Goal: Download file/media

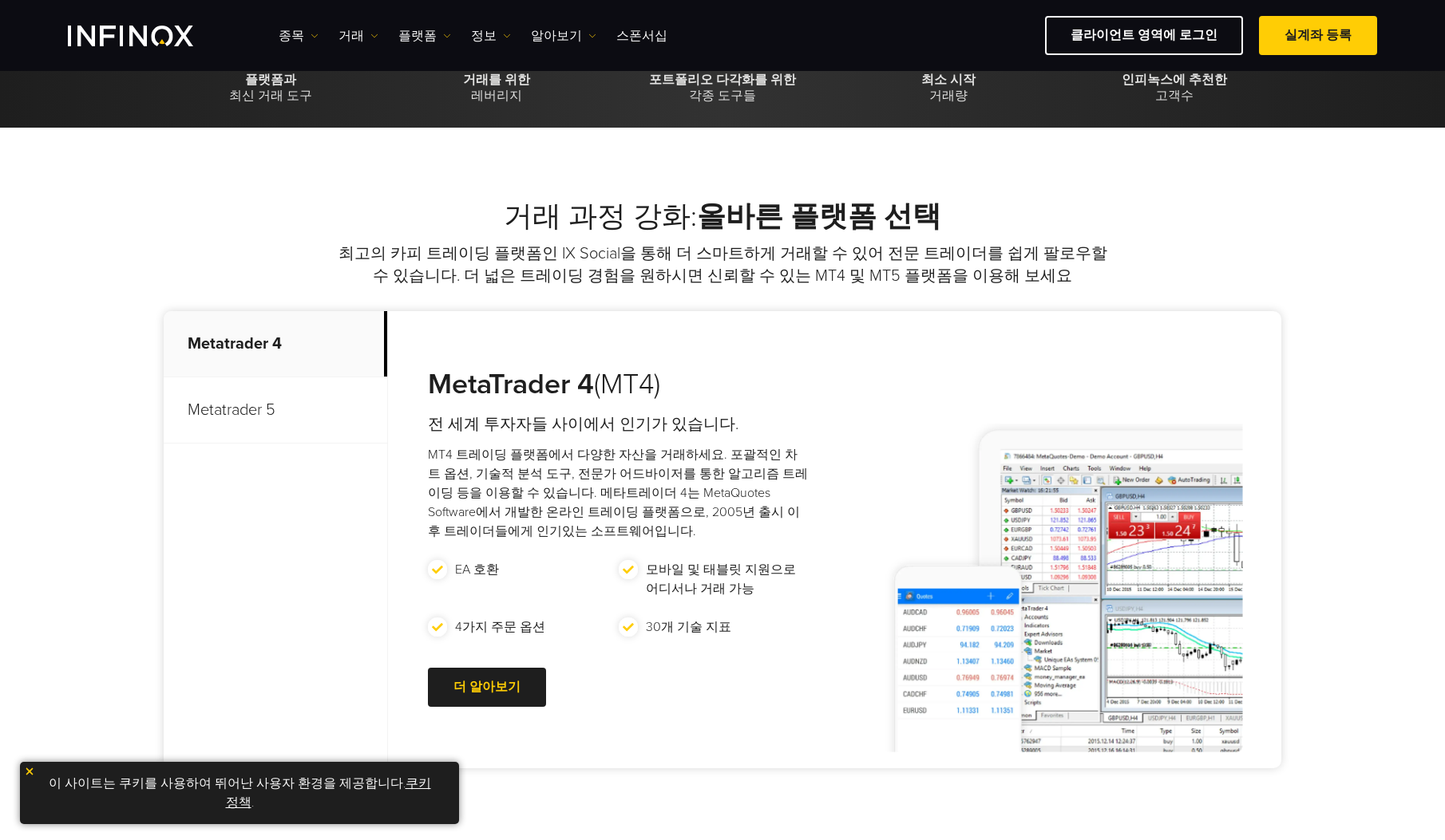
scroll to position [528, 0]
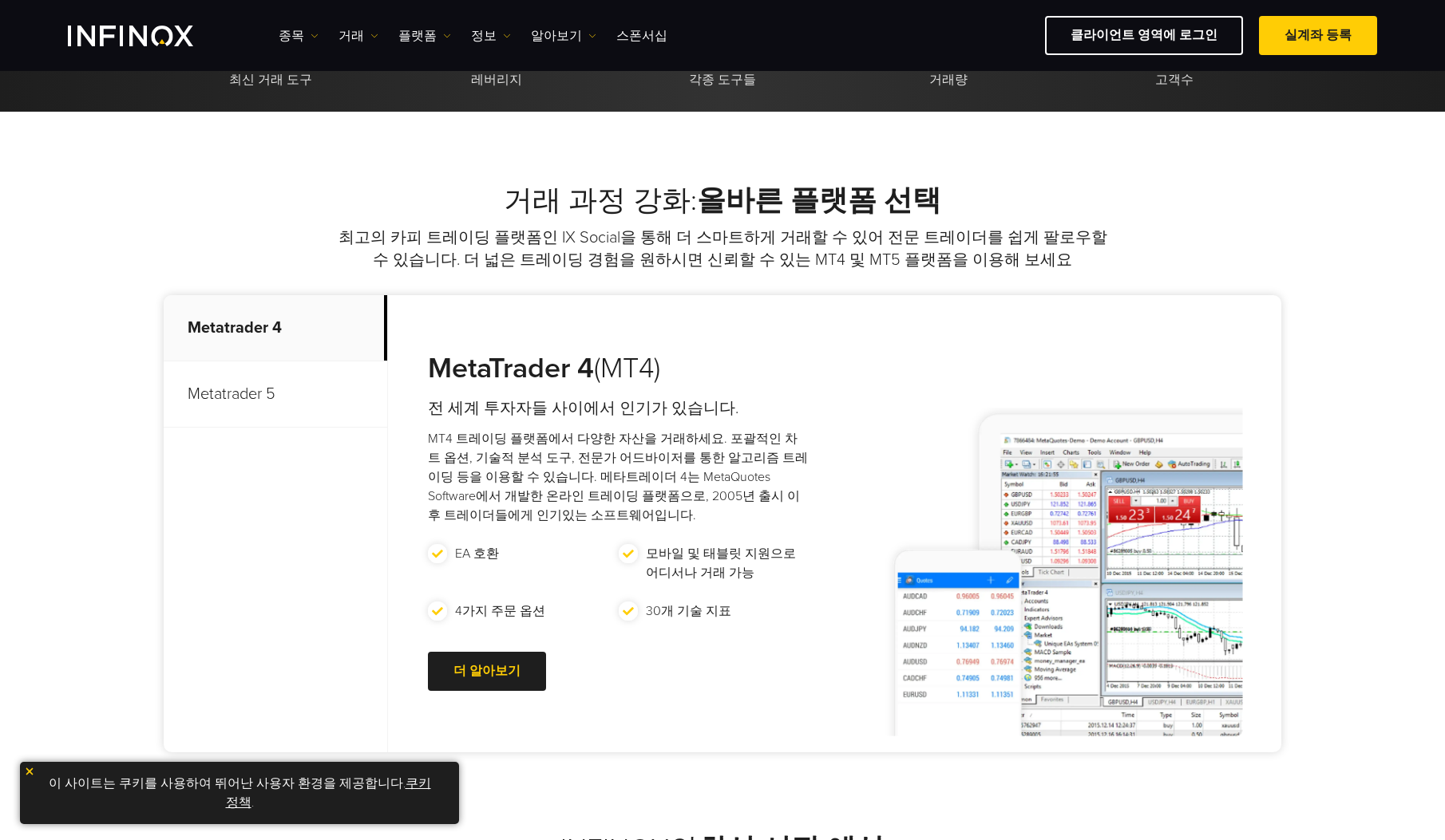
click at [255, 394] on p "Metatrader 5" at bounding box center [275, 394] width 223 height 66
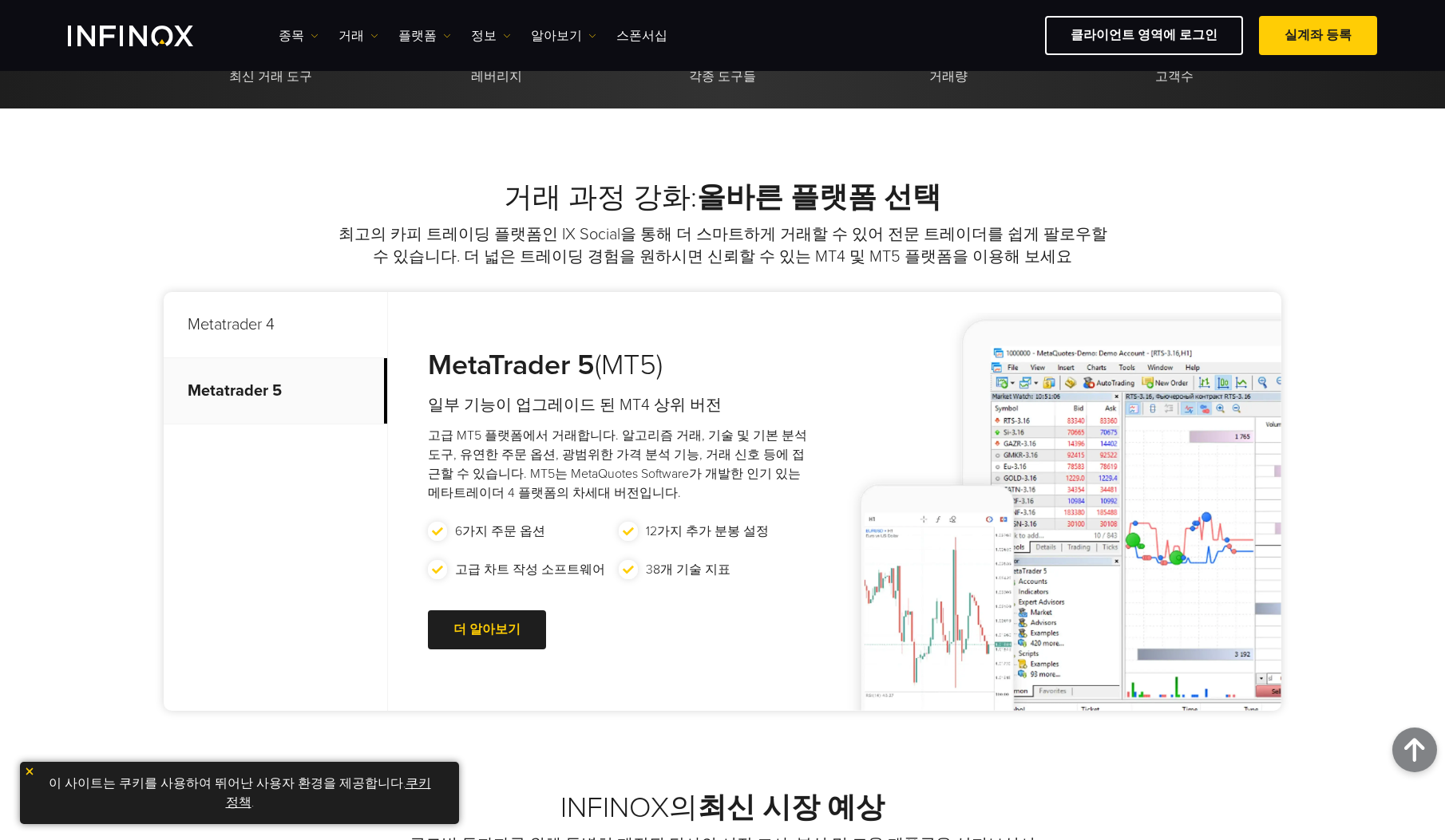
scroll to position [454, 0]
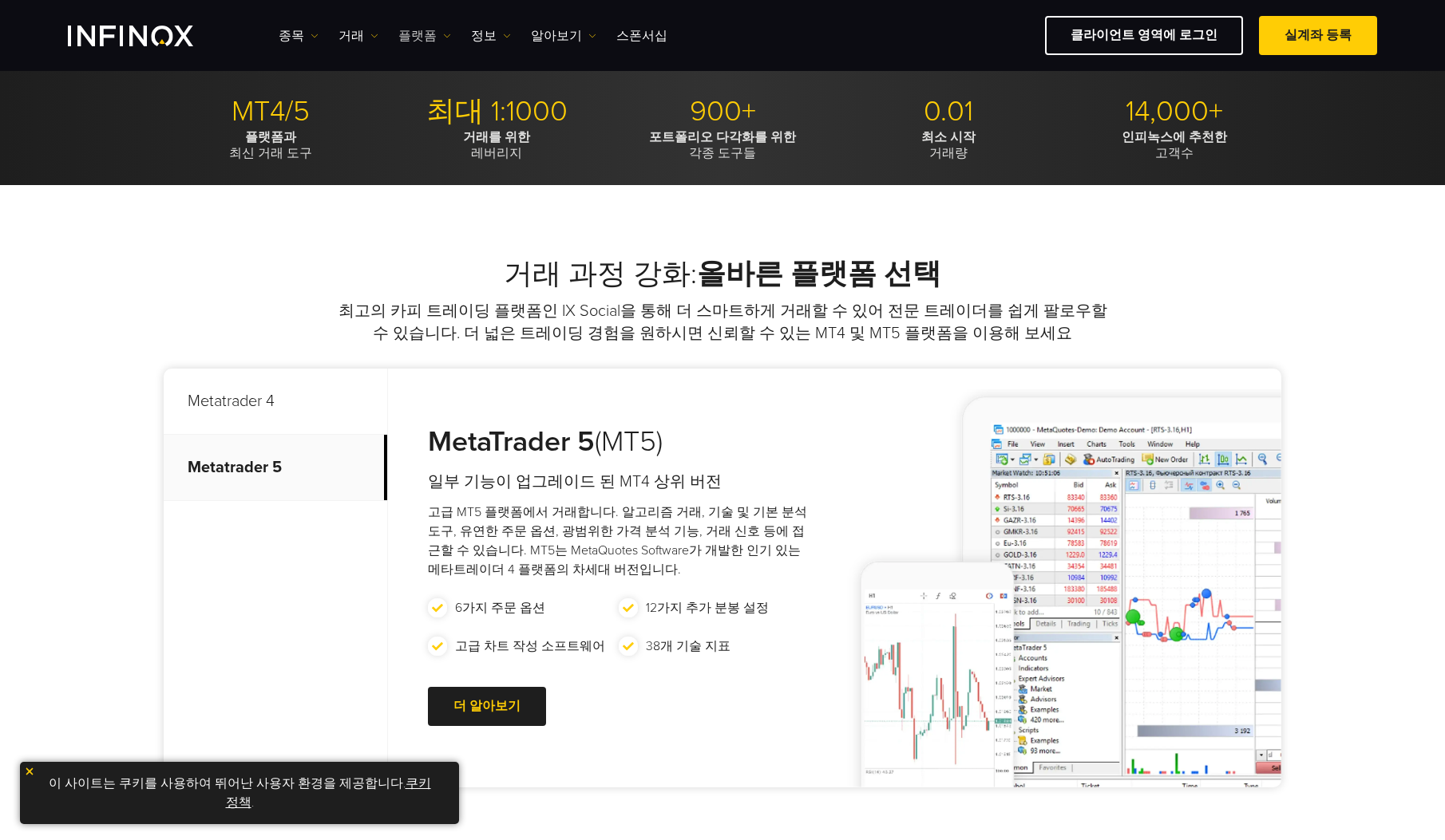
click at [414, 38] on link "플랫폼" at bounding box center [425, 36] width 53 height 19
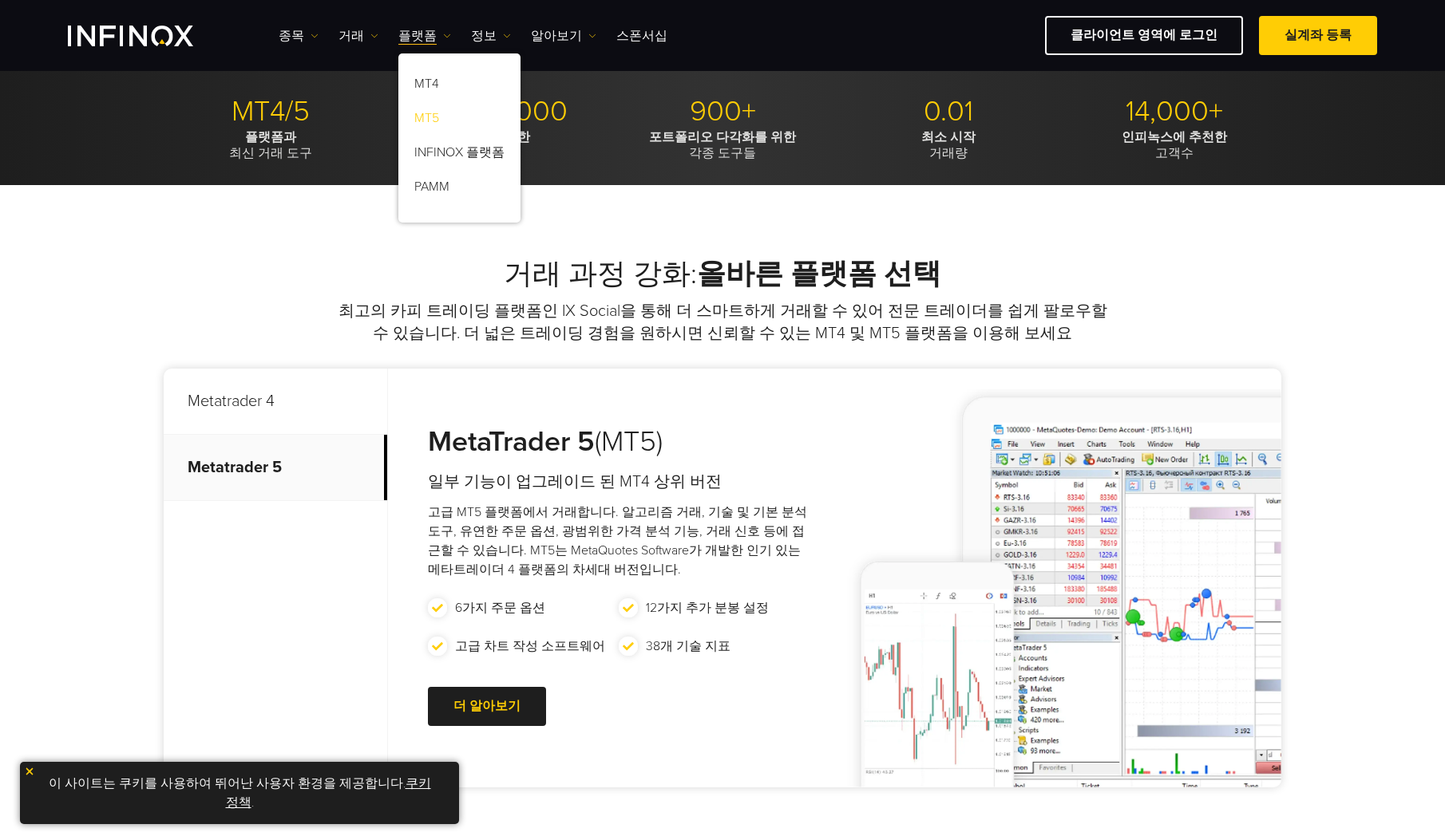
click at [439, 120] on link "MT5" at bounding box center [459, 121] width 122 height 34
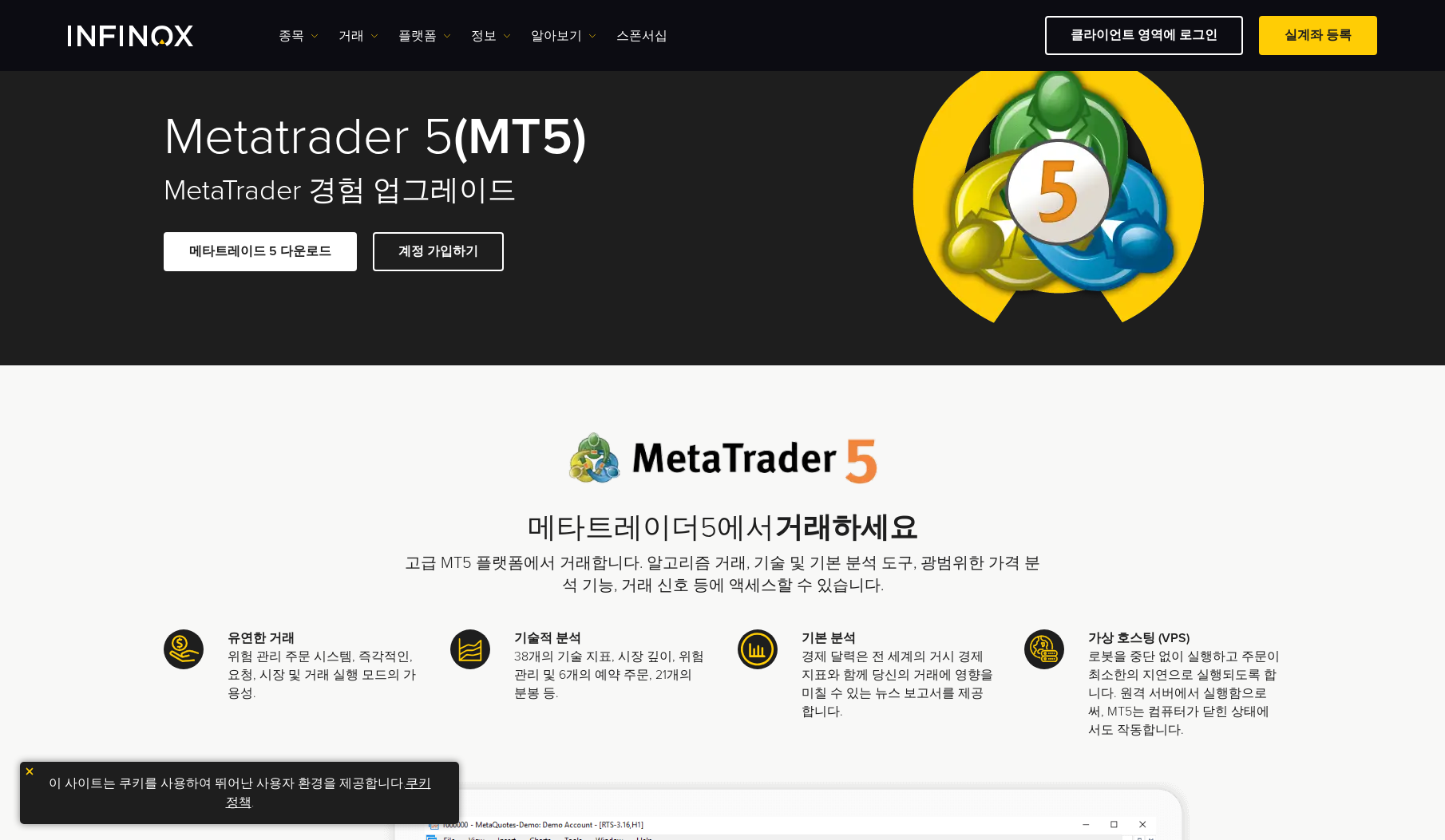
scroll to position [88, 0]
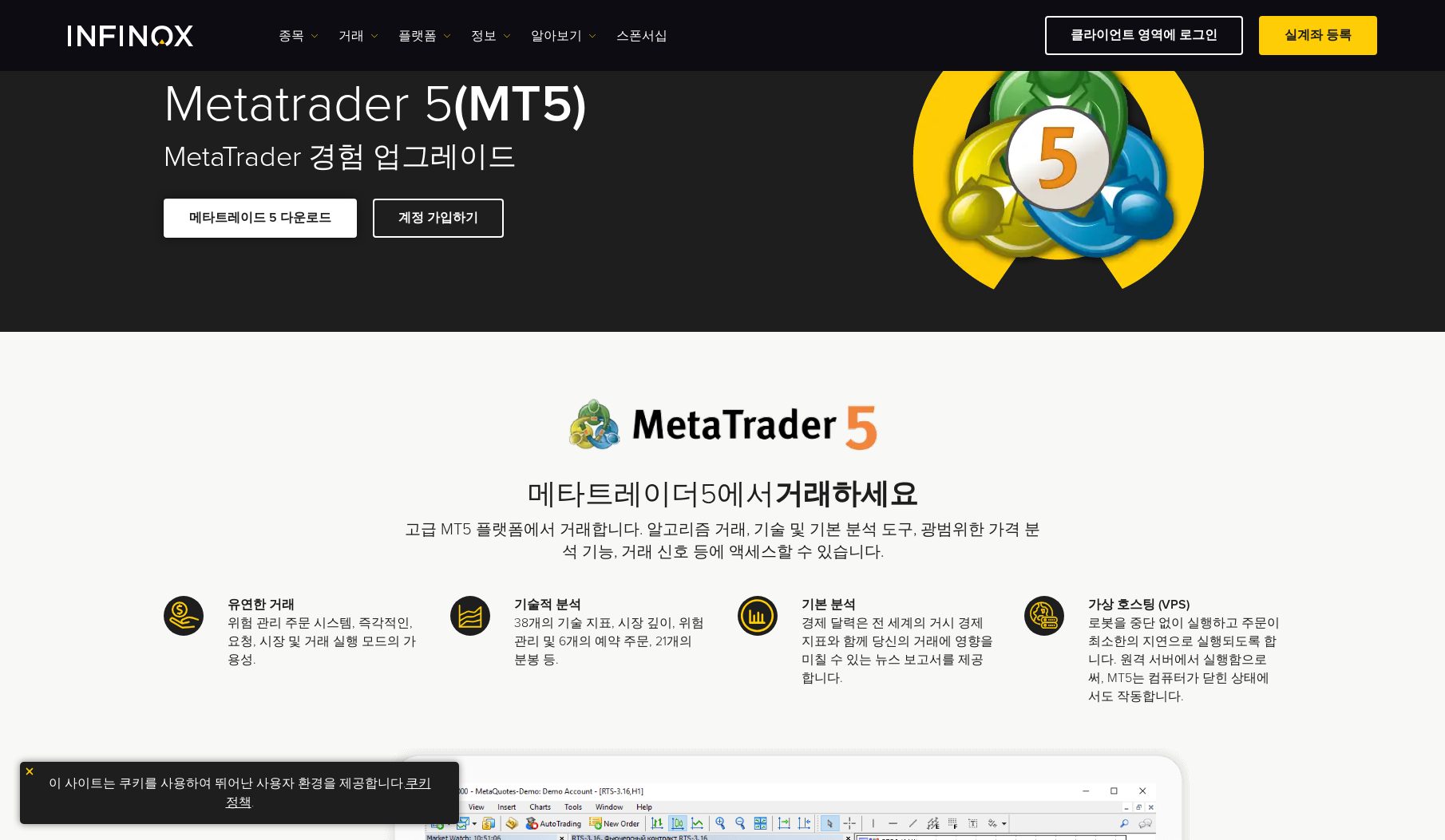
click at [260, 218] on span at bounding box center [260, 218] width 0 height 0
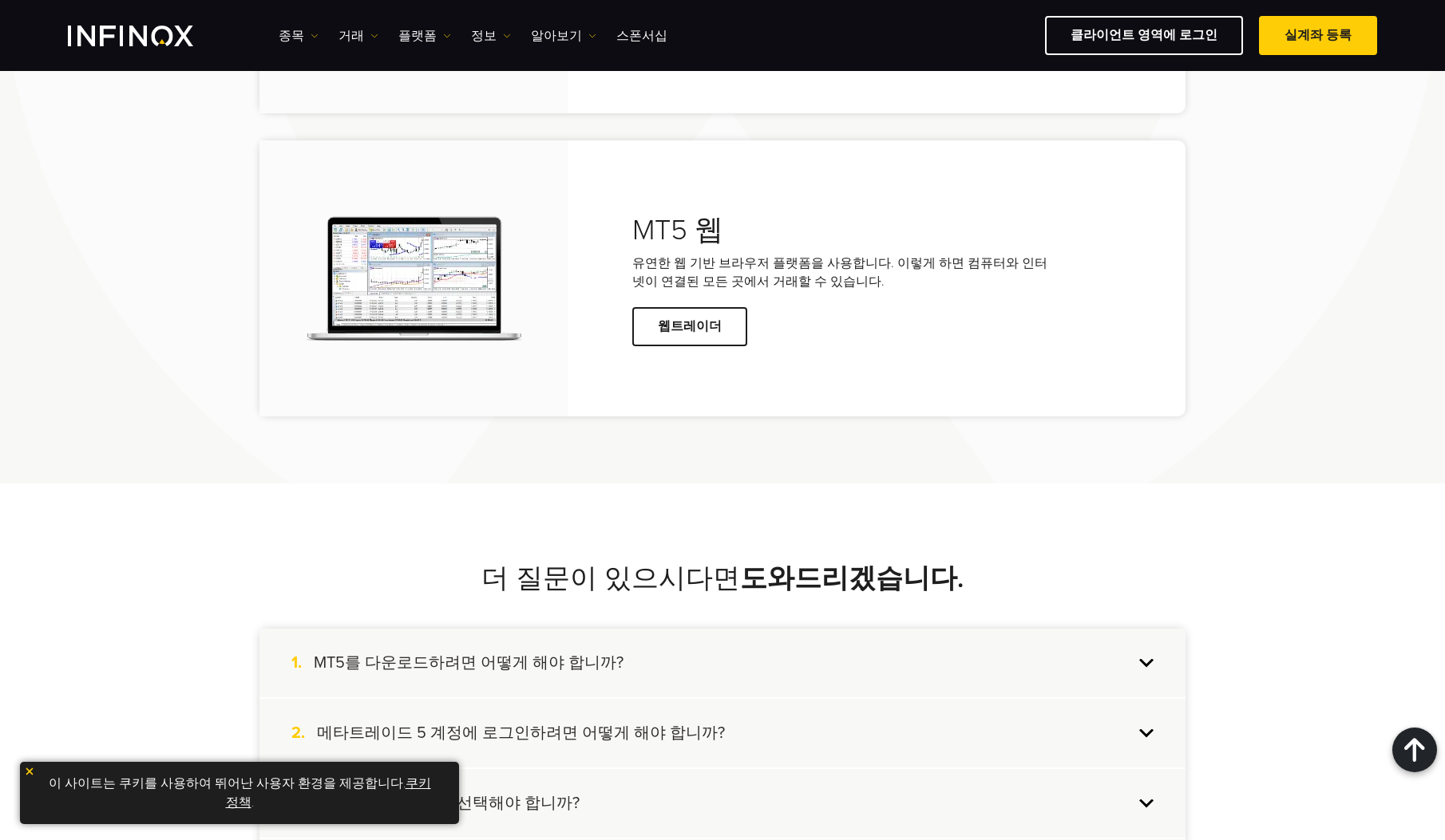
scroll to position [3103, 0]
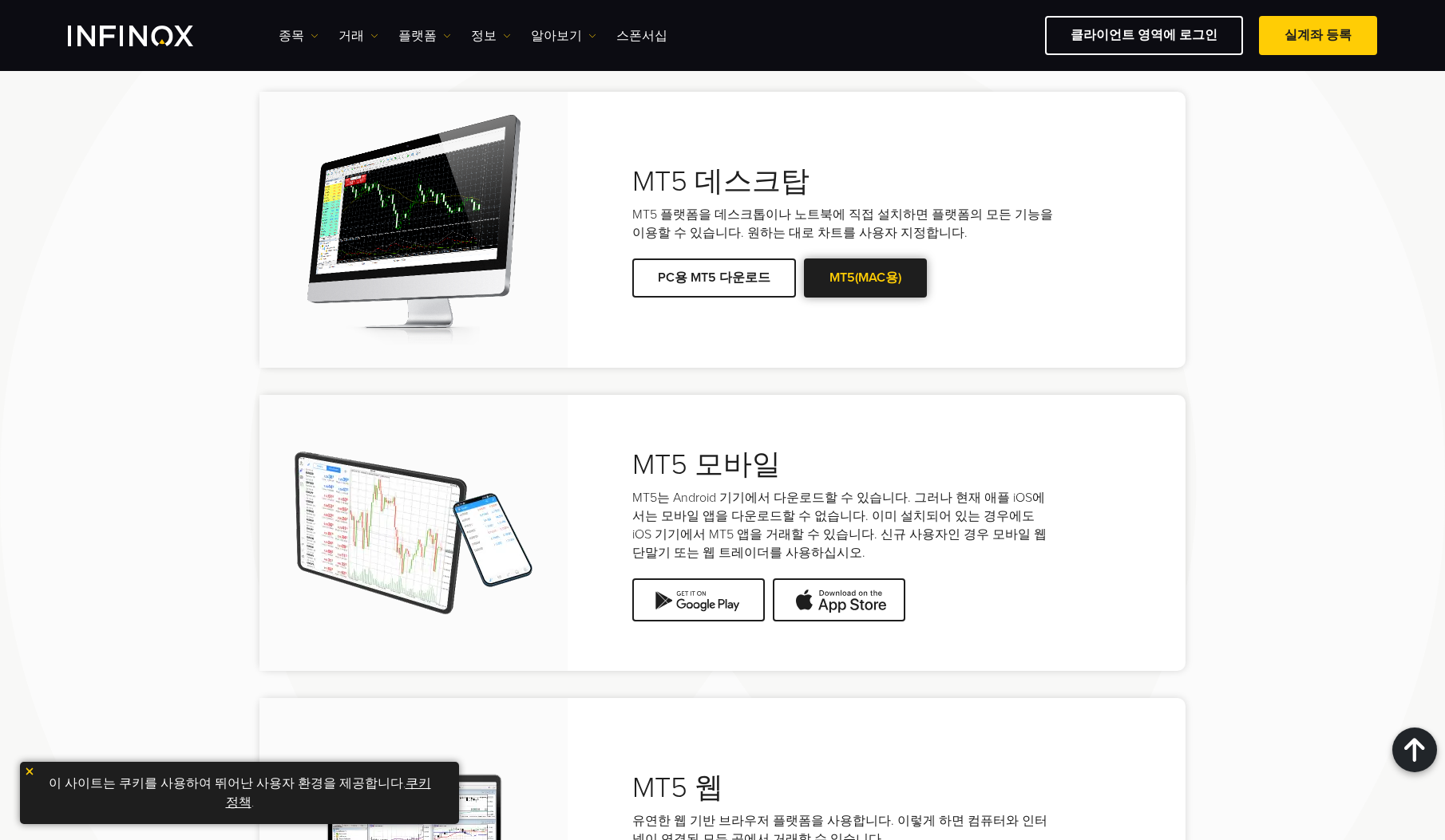
click at [847, 297] on link "MT5(MAC용)" at bounding box center [865, 278] width 123 height 39
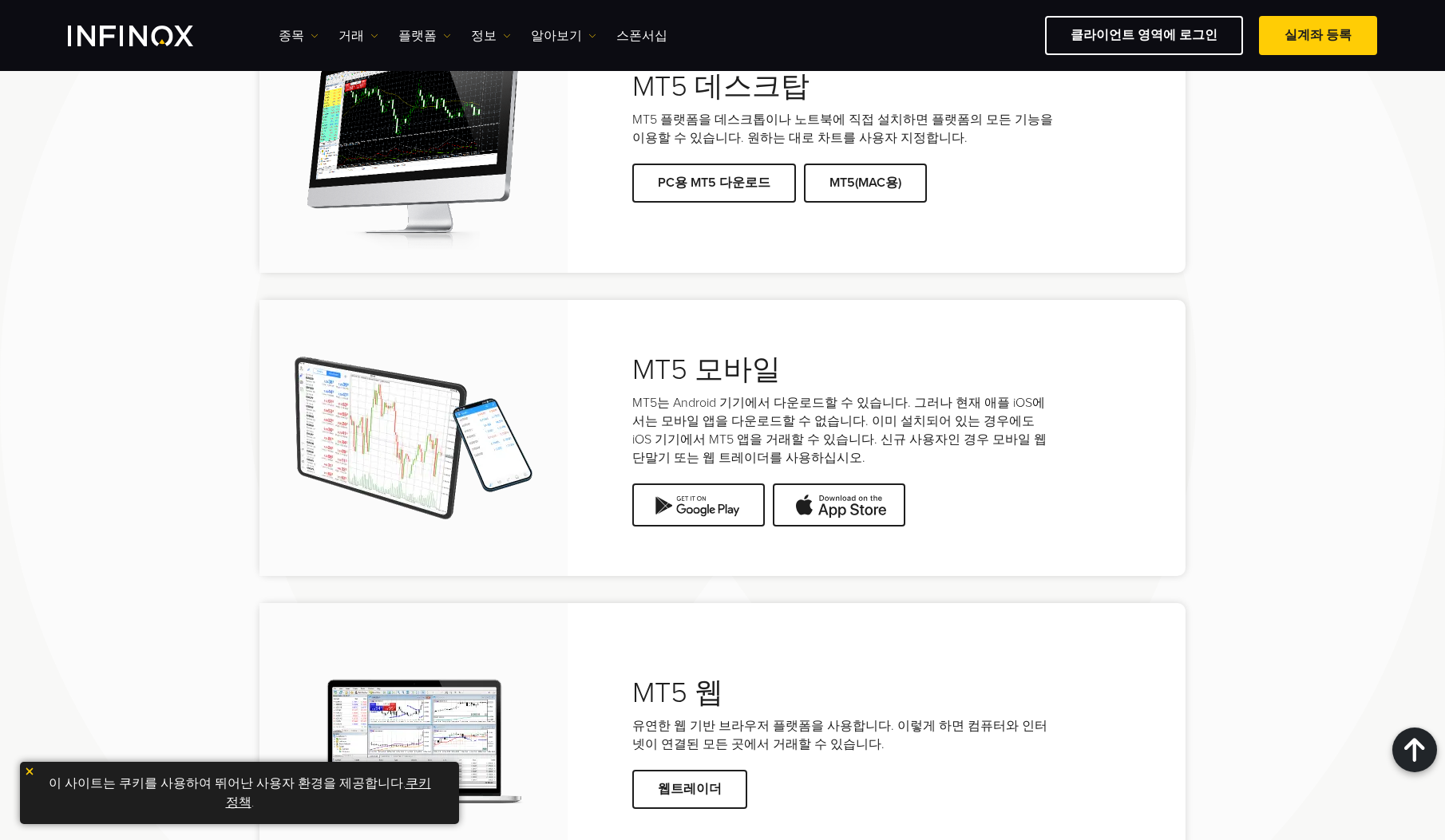
scroll to position [3195, 0]
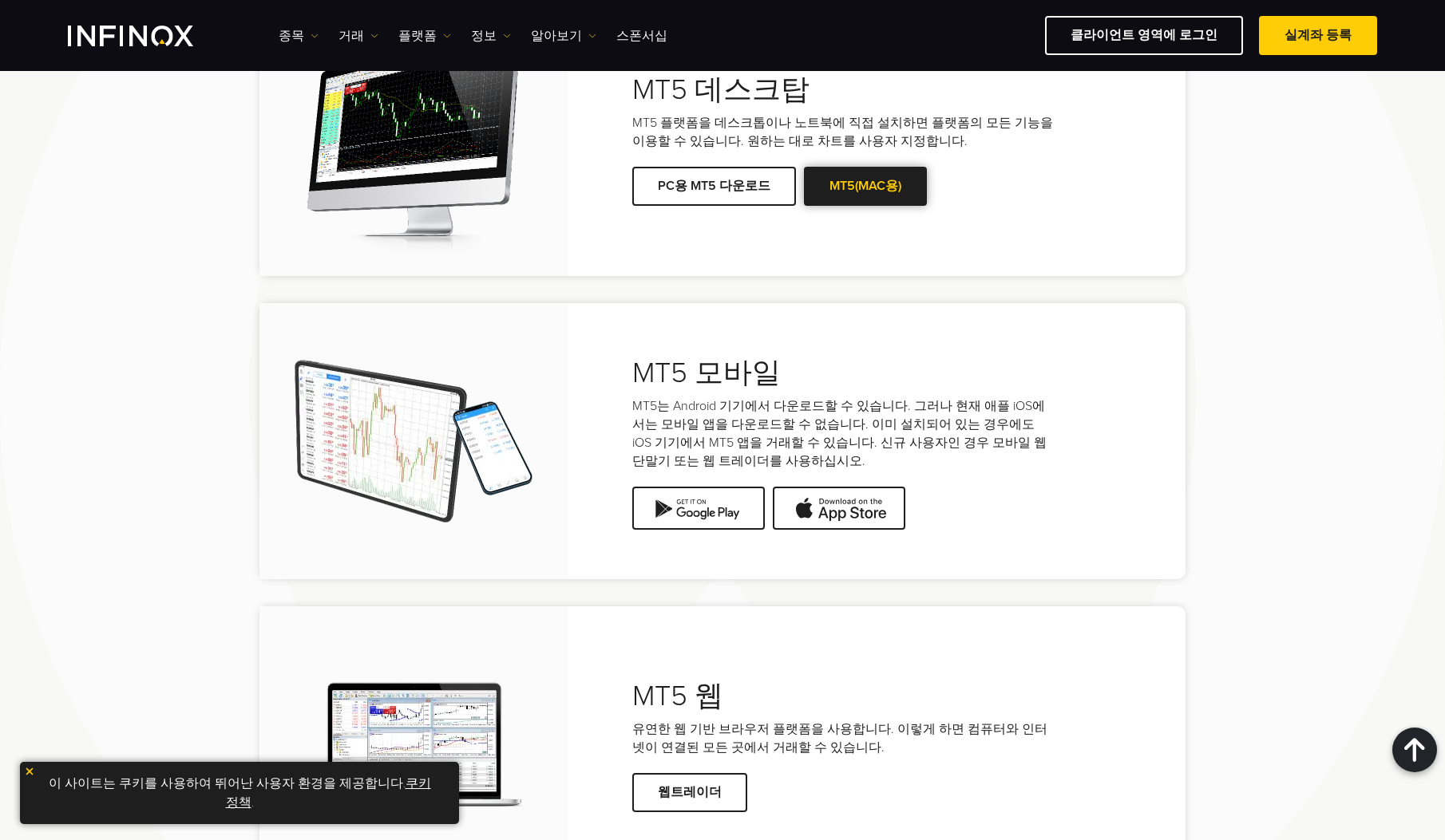
click at [865, 187] on span at bounding box center [865, 187] width 0 height 0
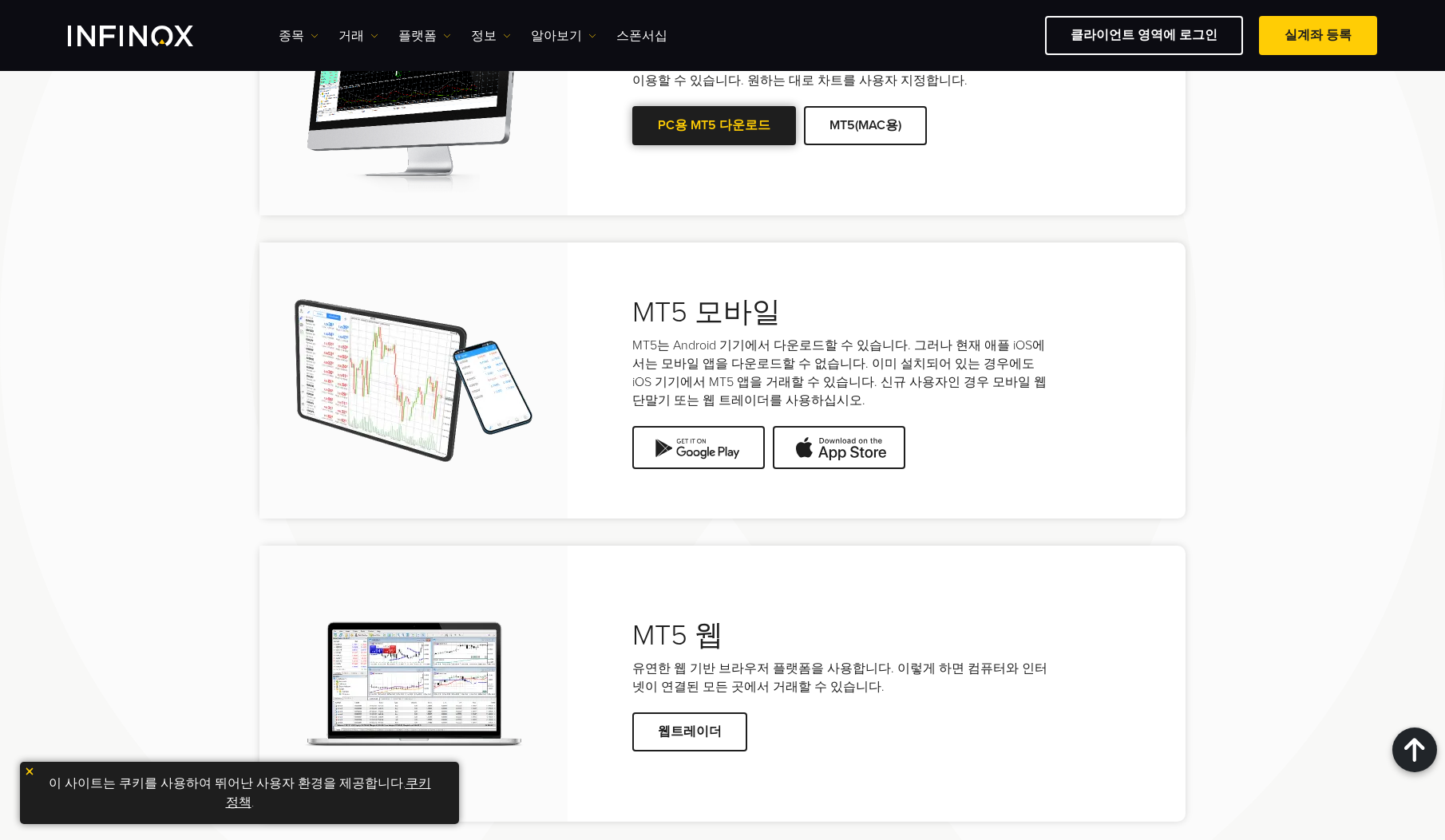
scroll to position [3262, 0]
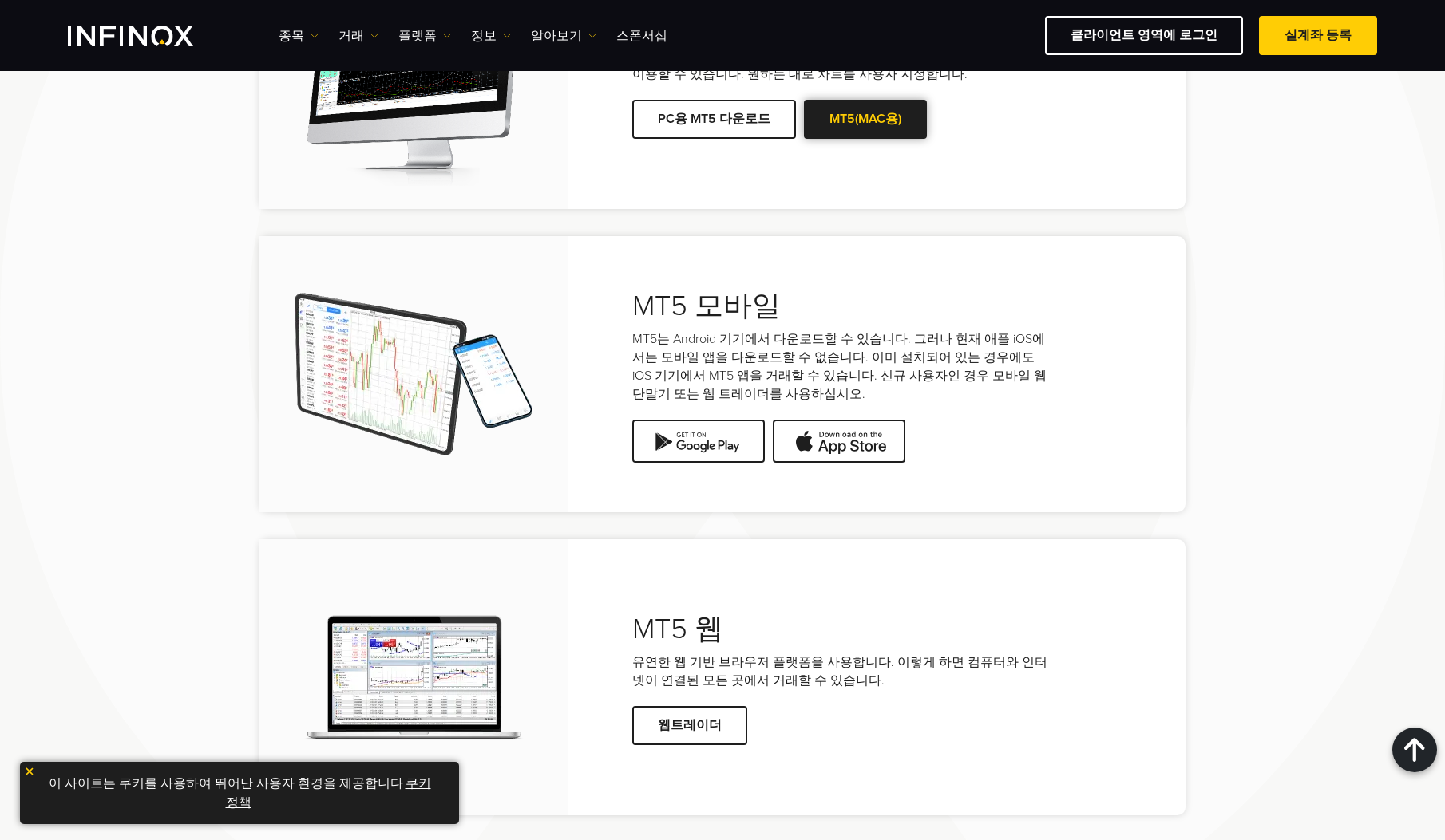
click at [867, 139] on link "MT5(MAC용)" at bounding box center [865, 119] width 123 height 39
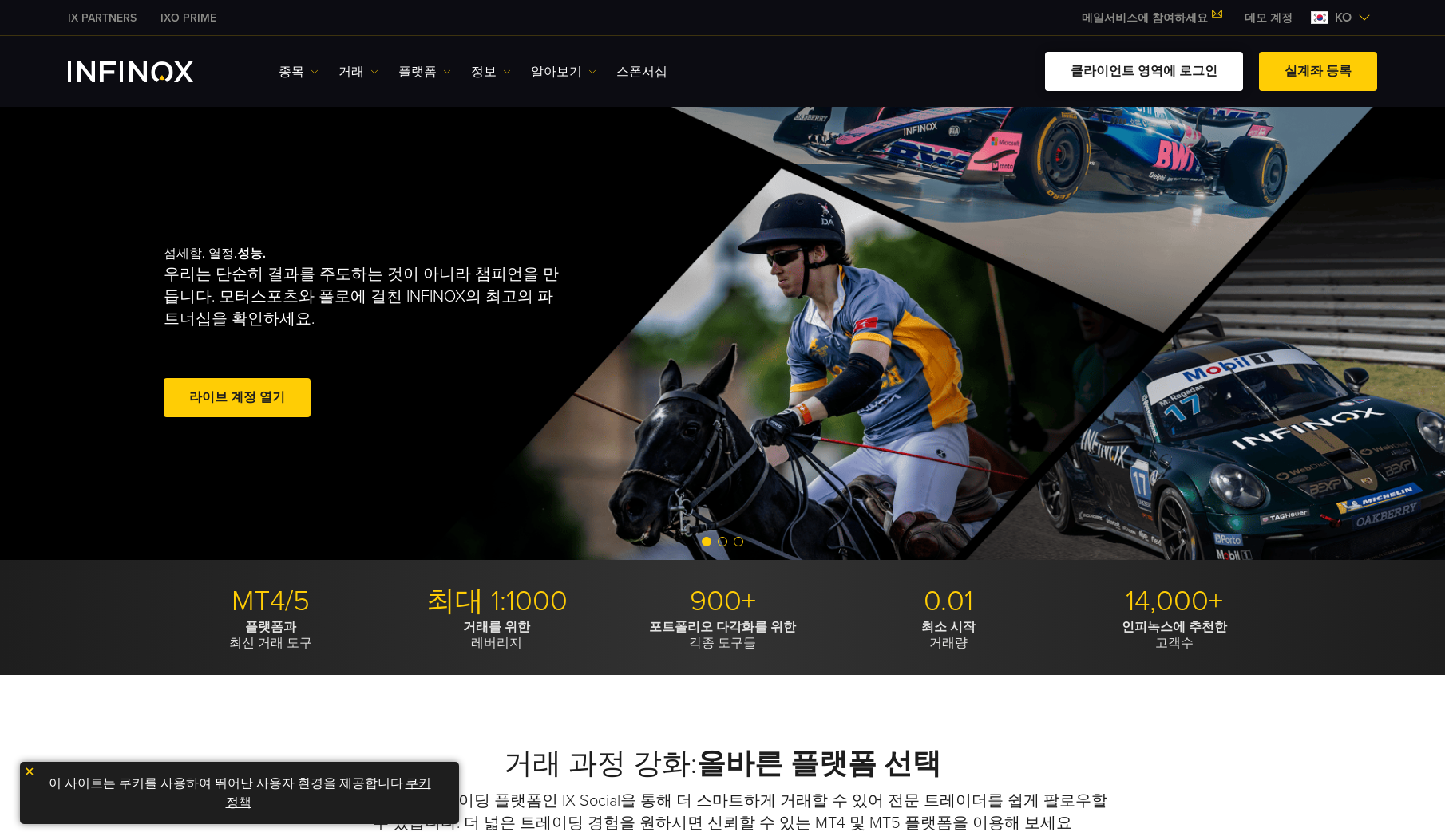
click at [1167, 75] on link "클라이언트 영역에 로그인" at bounding box center [1144, 71] width 198 height 39
